Goal: Information Seeking & Learning: Learn about a topic

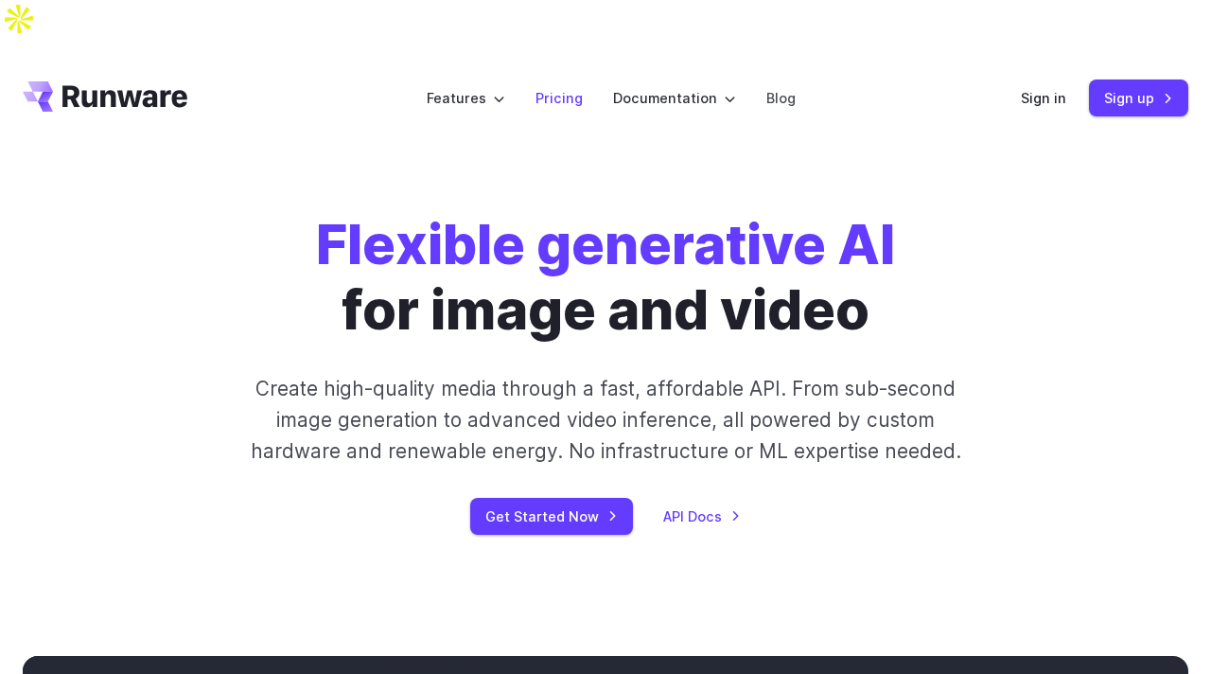
click at [558, 87] on link "Pricing" at bounding box center [558, 98] width 47 height 22
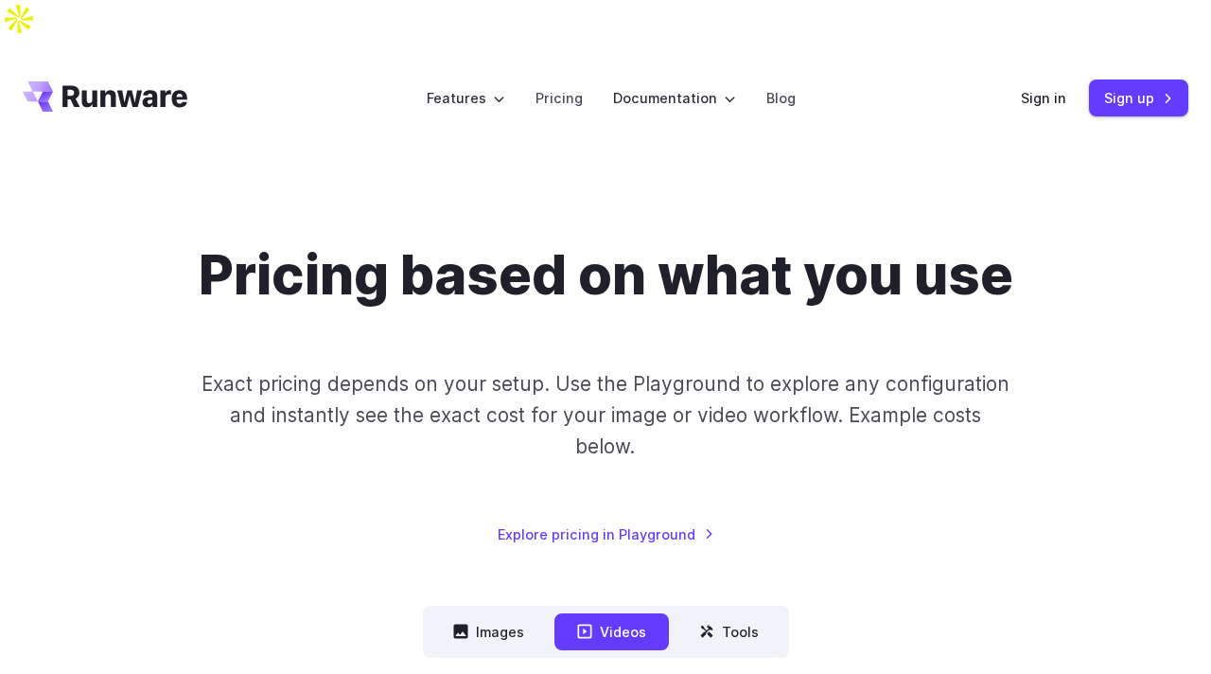
click at [125, 86] on icon "Go to /" at bounding box center [124, 97] width 125 height 22
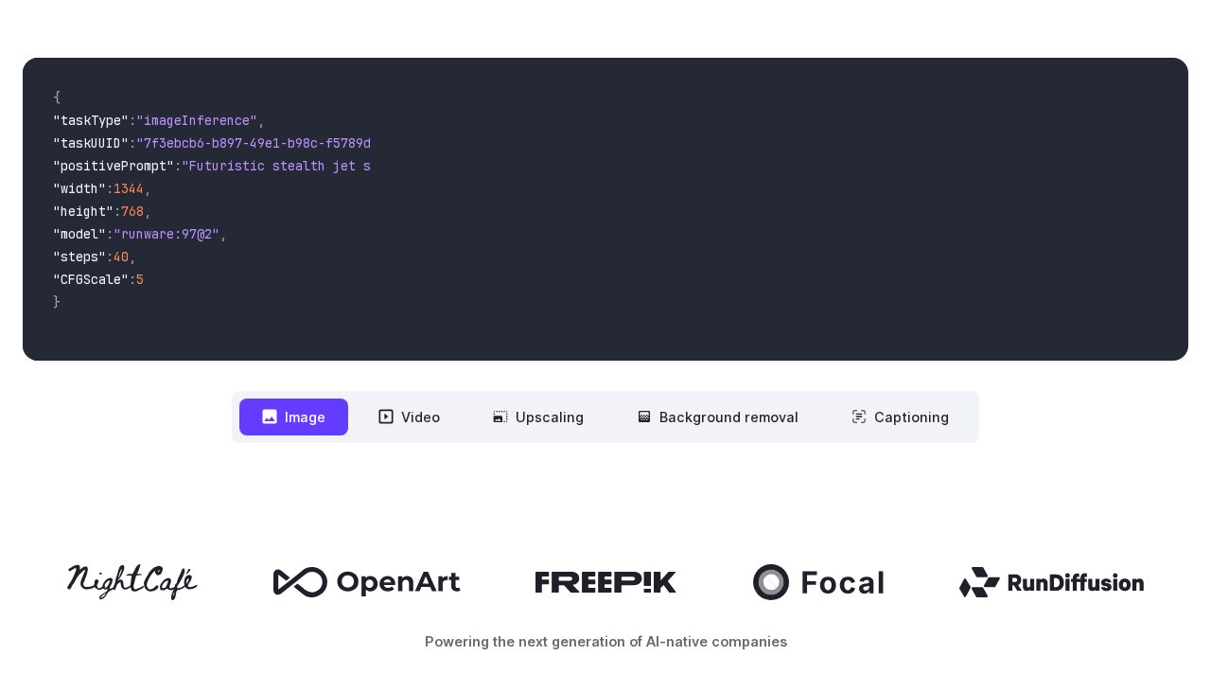
scroll to position [584, 0]
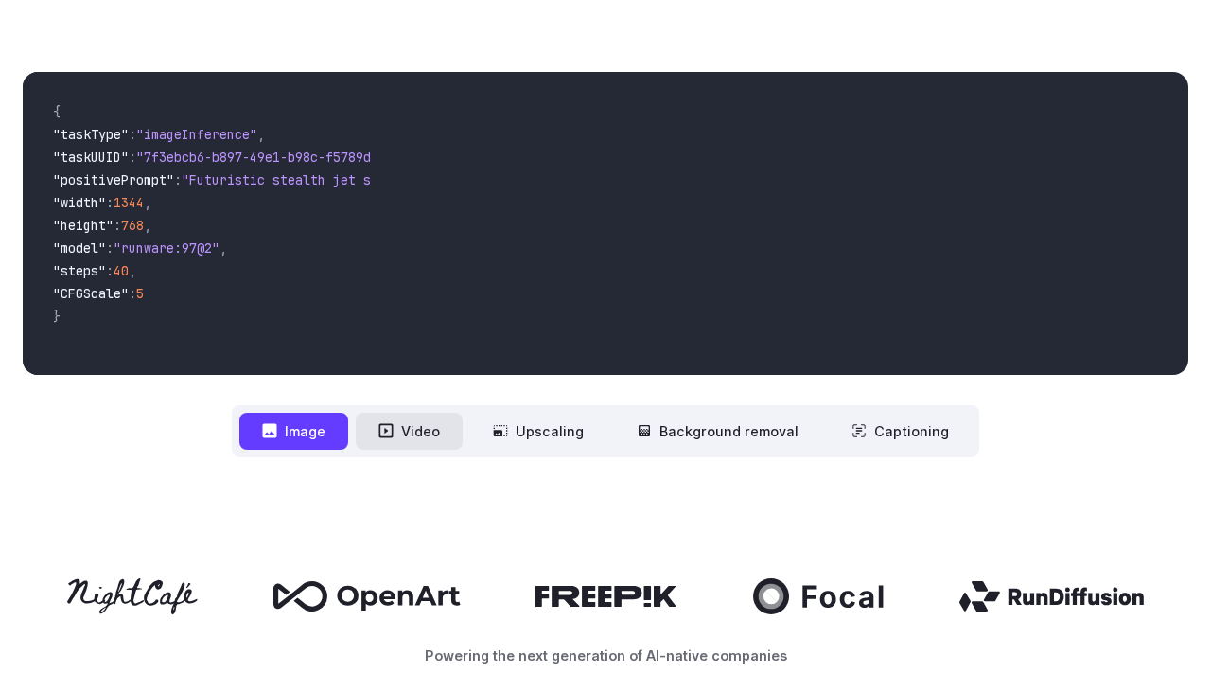
click at [409, 412] on button "Video" at bounding box center [409, 430] width 107 height 37
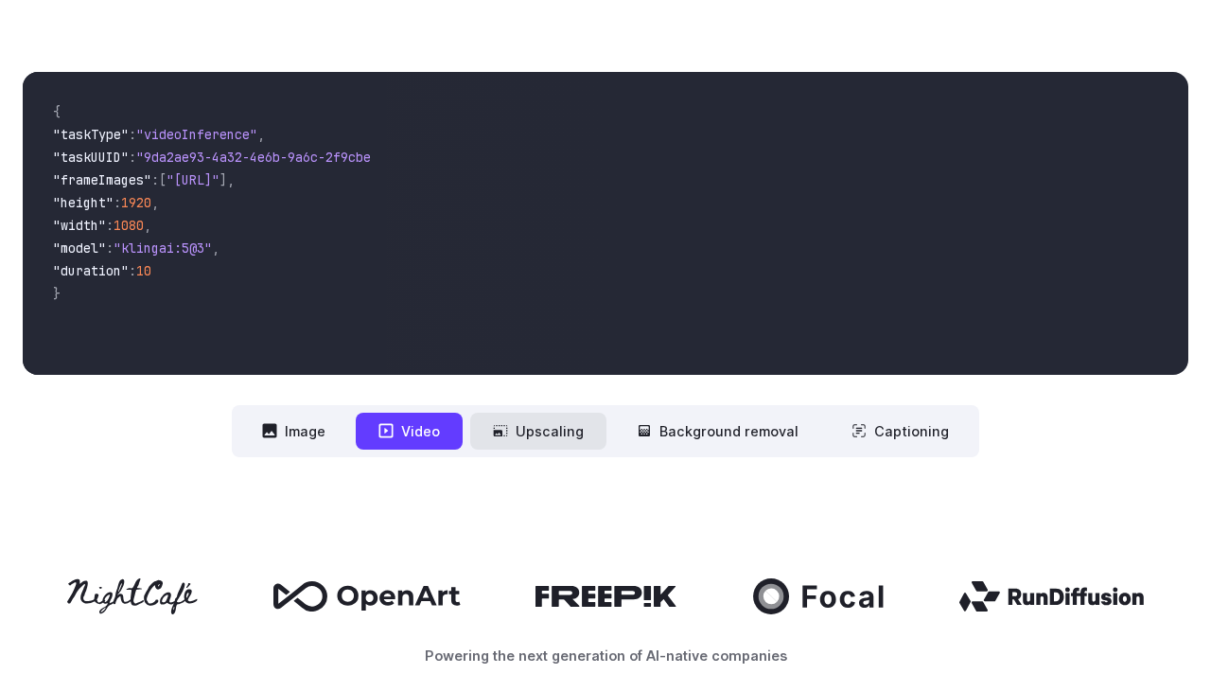
click at [545, 412] on button "Upscaling" at bounding box center [538, 430] width 136 height 37
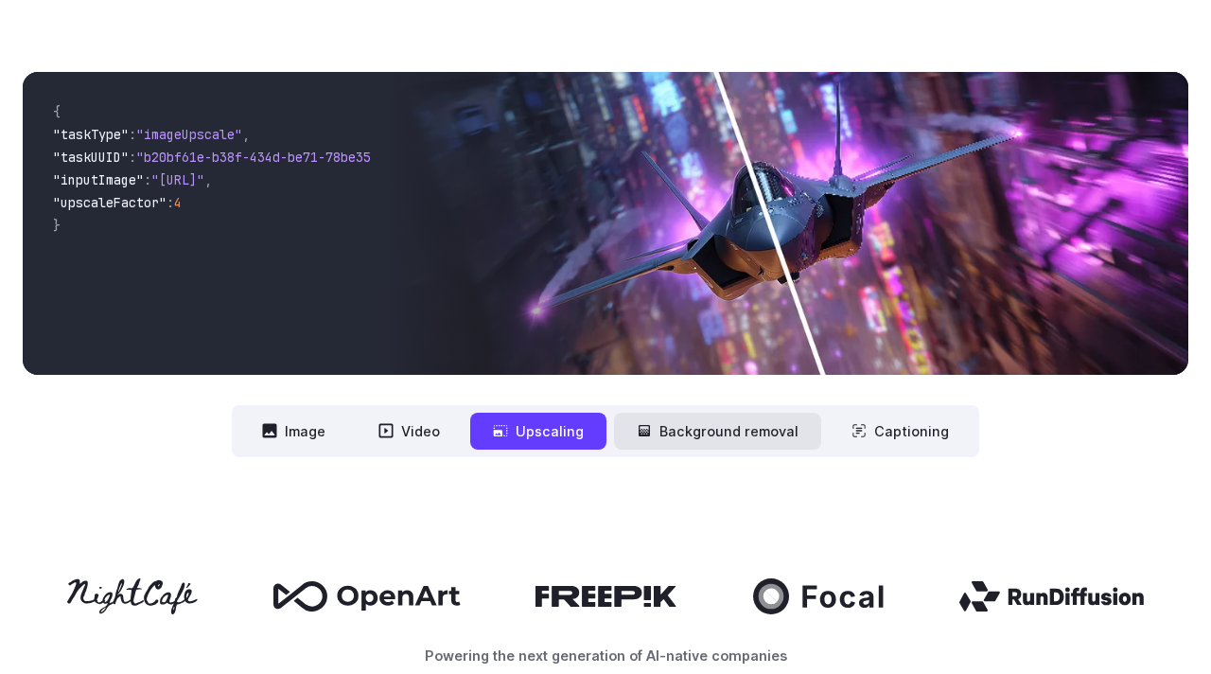
click at [692, 412] on button "Background removal" at bounding box center [717, 430] width 207 height 37
